Goal: Task Accomplishment & Management: Use online tool/utility

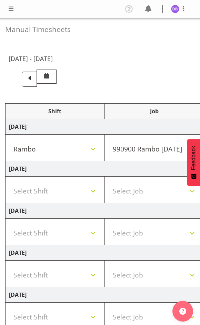
select select "2690"
select select "10732"
select select "47"
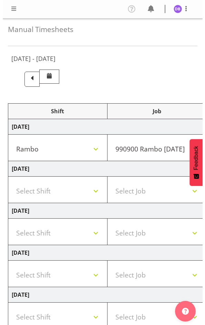
scroll to position [0, 287]
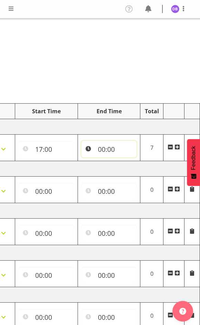
click at [107, 150] on input "00:00" at bounding box center [108, 149] width 55 height 17
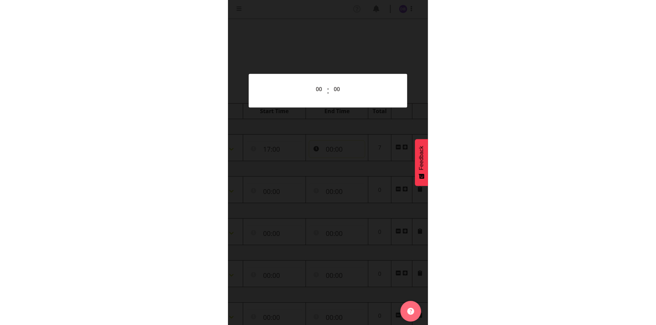
scroll to position [0, 282]
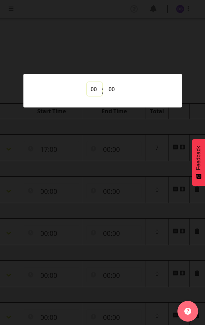
click at [93, 92] on select "00 01 02 03 04 05 06 07 08 09 10 11 12 13 14 15 16 17 18 19 20 21 22 23" at bounding box center [94, 89] width 15 height 14
select select "21"
click at [87, 82] on select "00 01 02 03 04 05 06 07 08 09 10 11 12 13 14 15 16 17 18 19 20 21 22 23" at bounding box center [94, 89] width 15 height 14
type input "21:00"
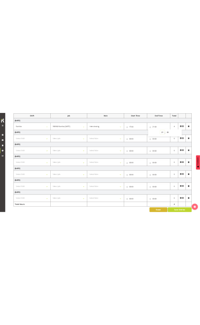
scroll to position [102, 0]
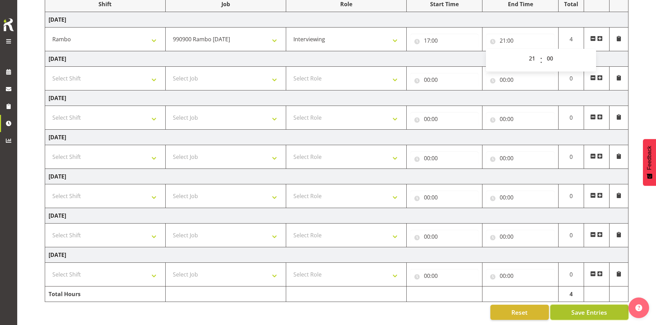
click at [199, 308] on span "Save Entries" at bounding box center [589, 312] width 36 height 9
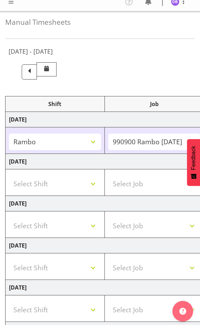
scroll to position [0, 0]
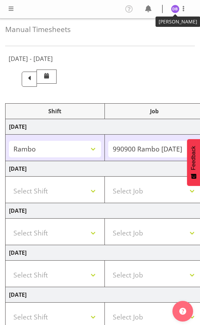
click at [176, 7] on img at bounding box center [175, 9] width 8 height 8
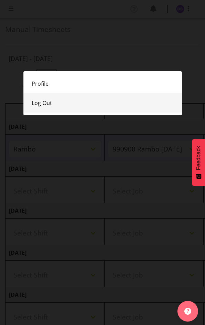
click at [44, 102] on link "Log Out" at bounding box center [102, 102] width 158 height 19
